Goal: Information Seeking & Learning: Compare options

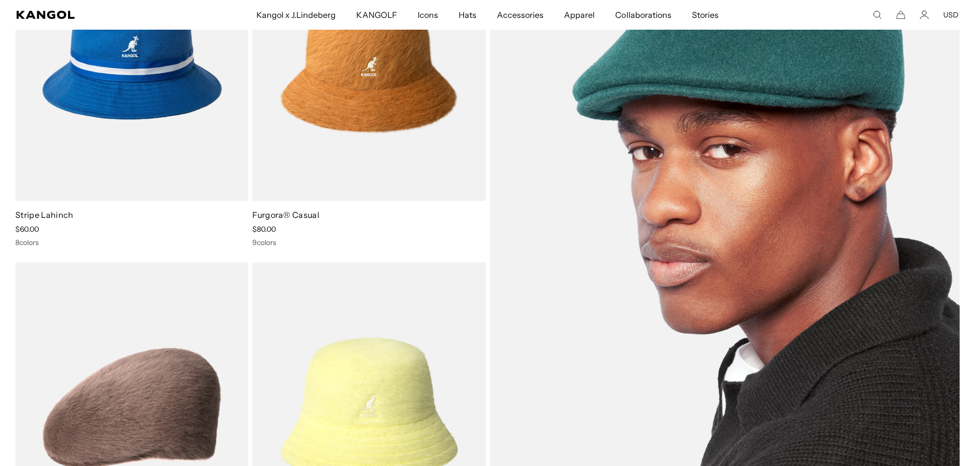
scroll to position [1587, 0]
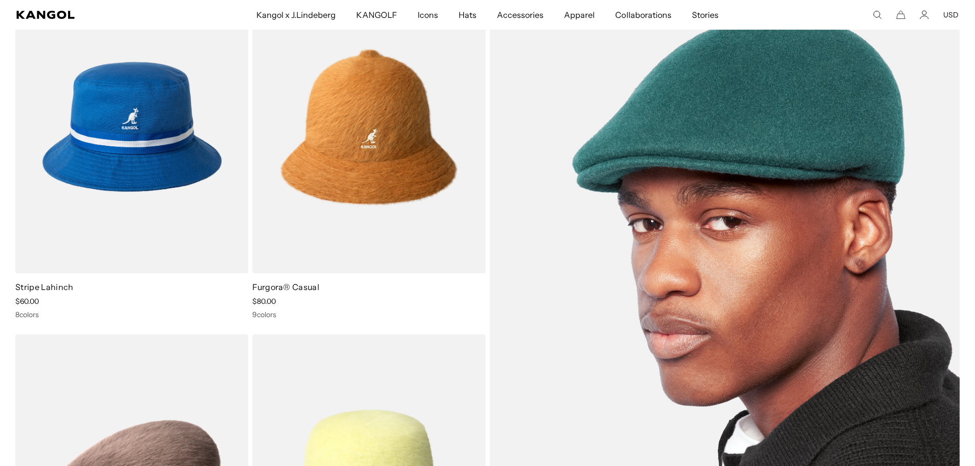
click at [771, 221] on img at bounding box center [725, 304] width 471 height 647
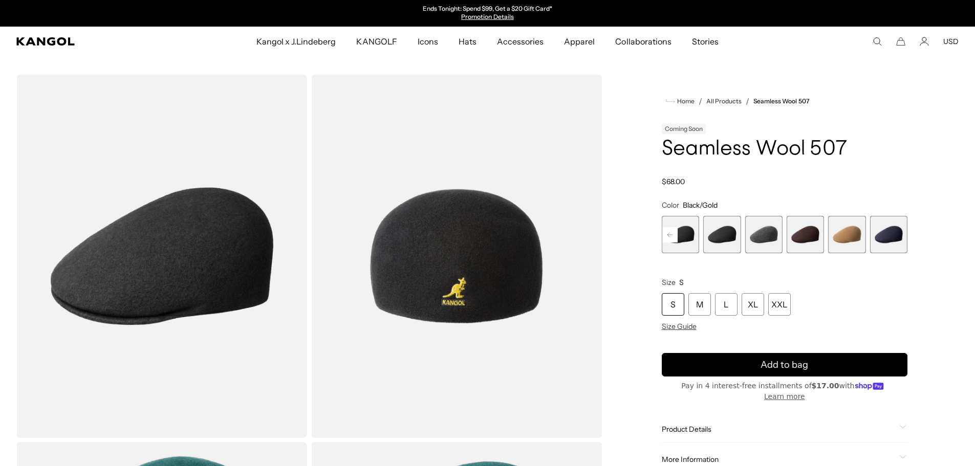
click at [665, 241] on rect at bounding box center [670, 234] width 15 height 15
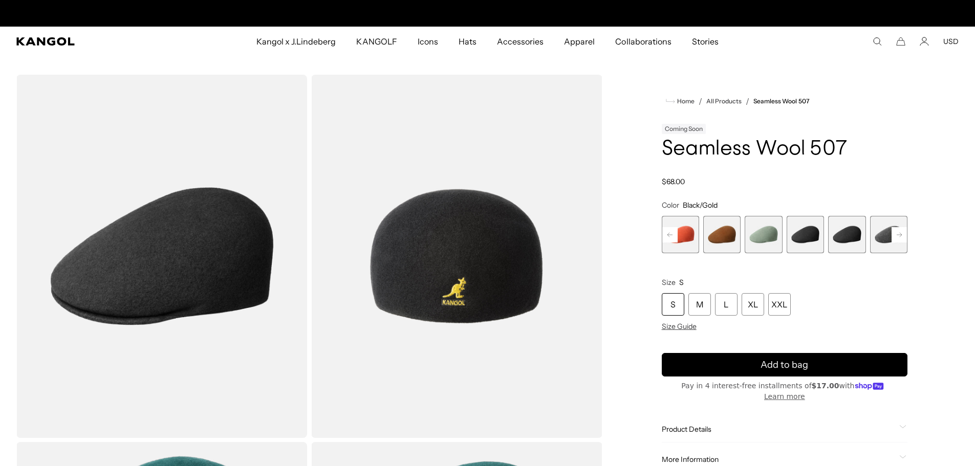
scroll to position [0, 211]
click at [665, 241] on span "1 of 9" at bounding box center [680, 234] width 37 height 37
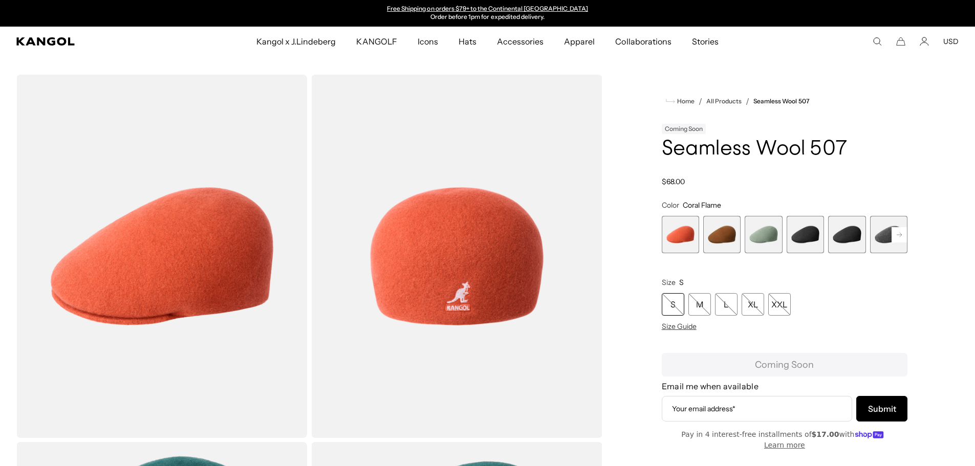
click at [717, 236] on span "2 of 9" at bounding box center [722, 234] width 37 height 37
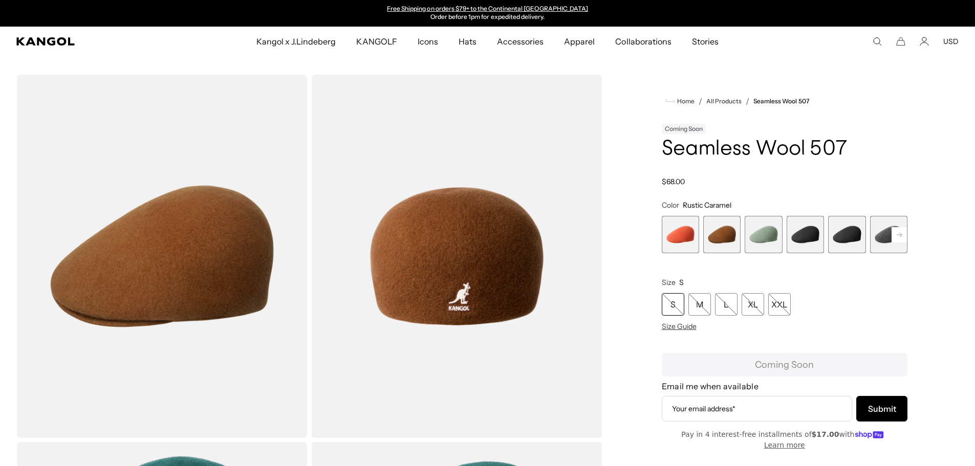
click at [760, 231] on span "3 of 9" at bounding box center [763, 234] width 37 height 37
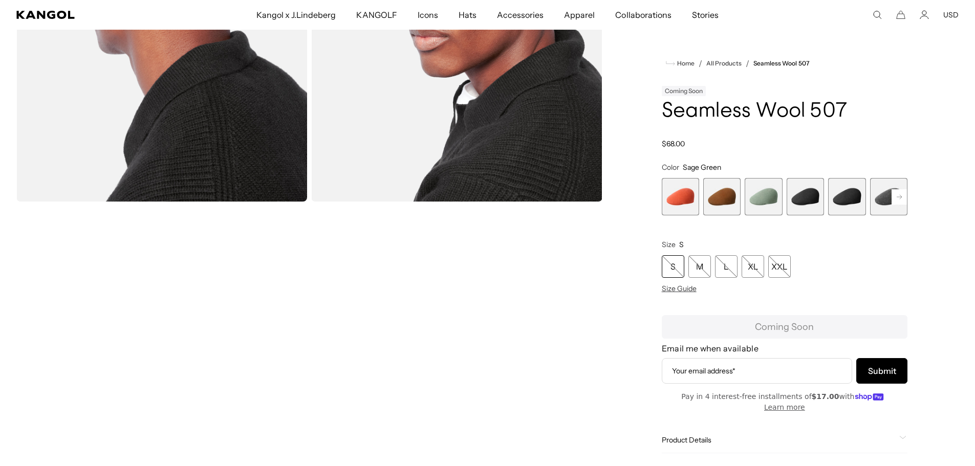
scroll to position [614, 0]
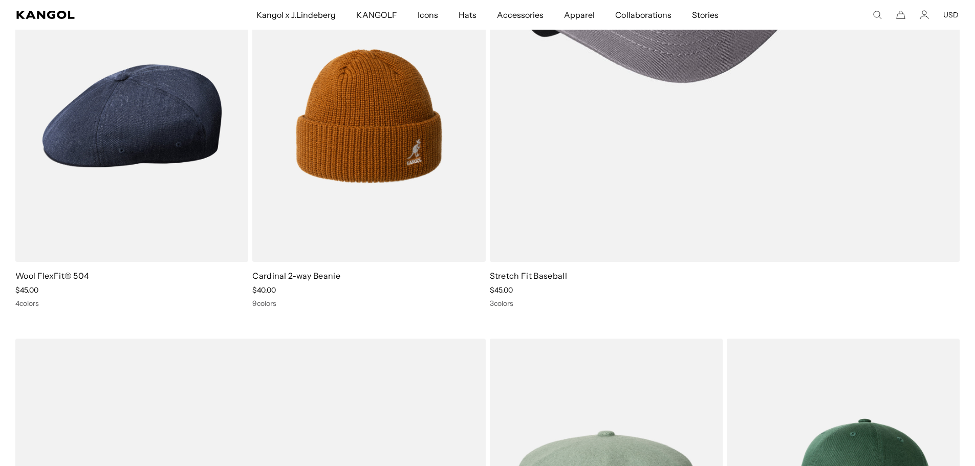
scroll to position [3343, 0]
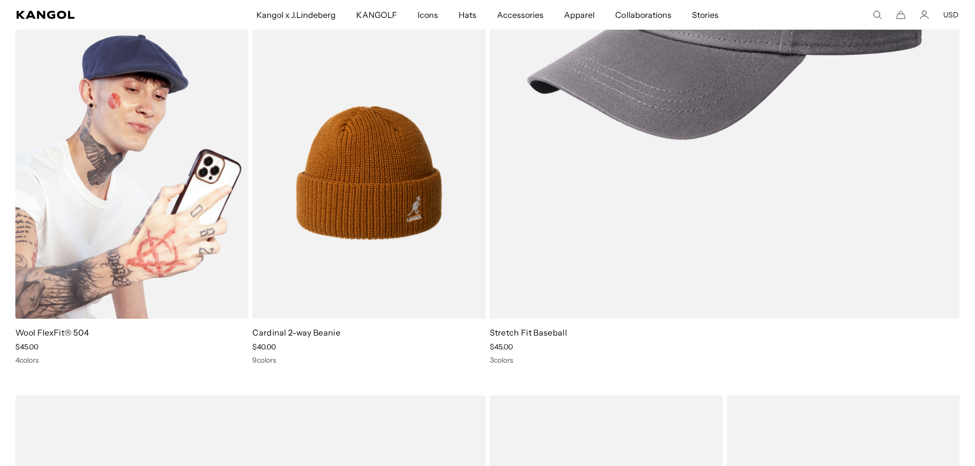
click at [163, 192] on img at bounding box center [131, 173] width 233 height 293
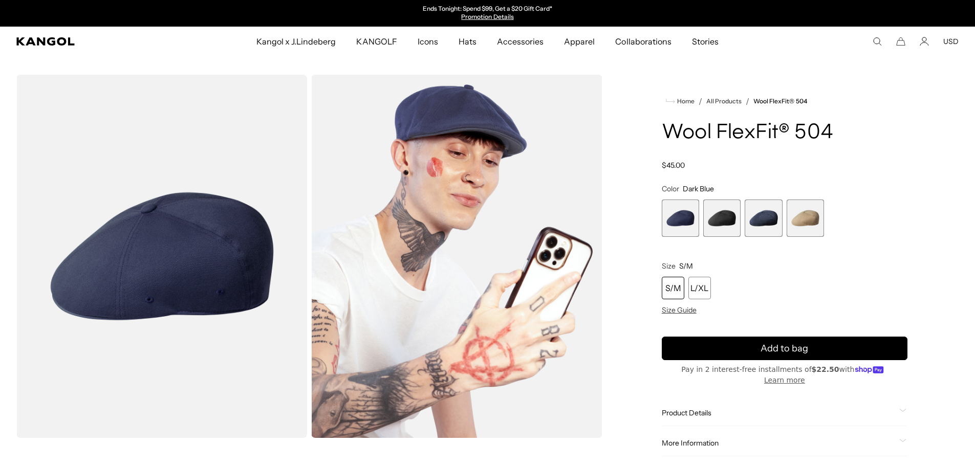
click at [710, 224] on span "2 of 4" at bounding box center [722, 218] width 37 height 37
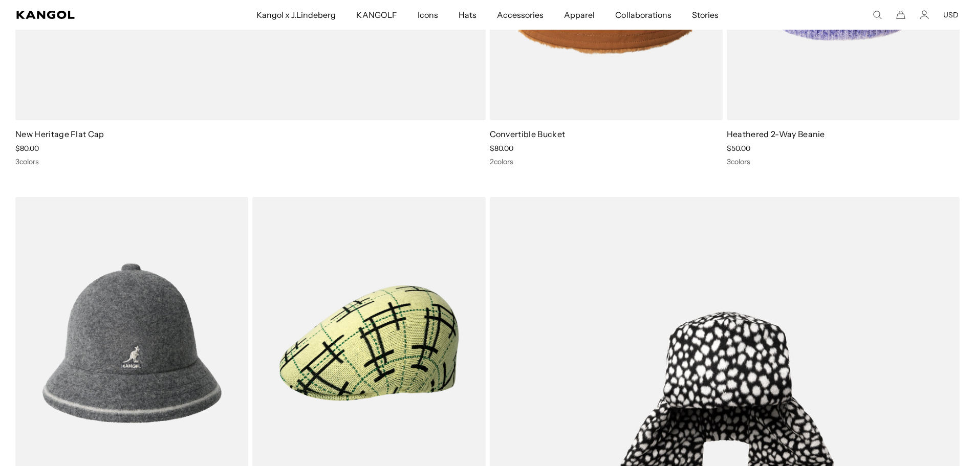
scroll to position [5852, 0]
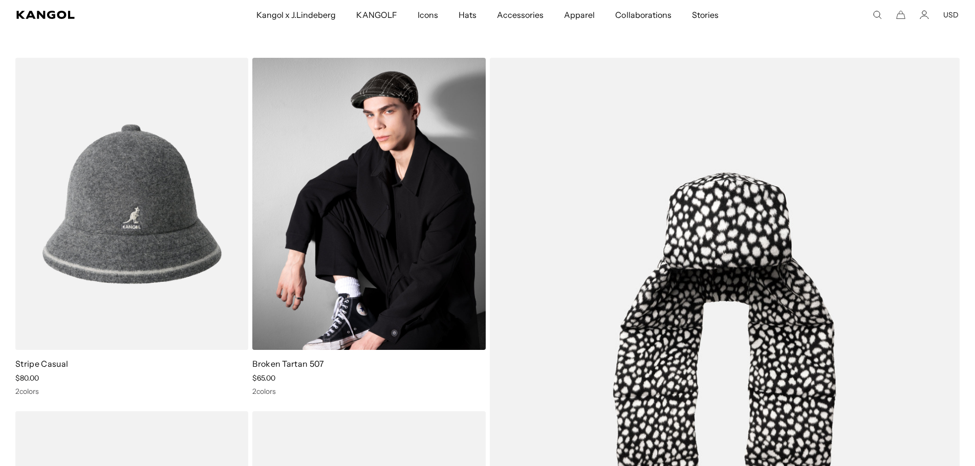
click at [345, 238] on img at bounding box center [368, 204] width 233 height 293
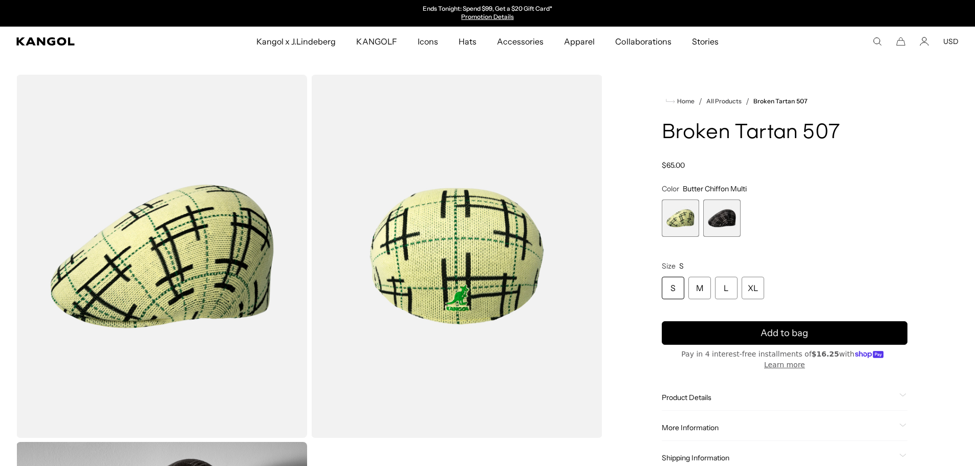
click at [729, 219] on span "2 of 2" at bounding box center [722, 218] width 37 height 37
